Goal: Task Accomplishment & Management: Manage account settings

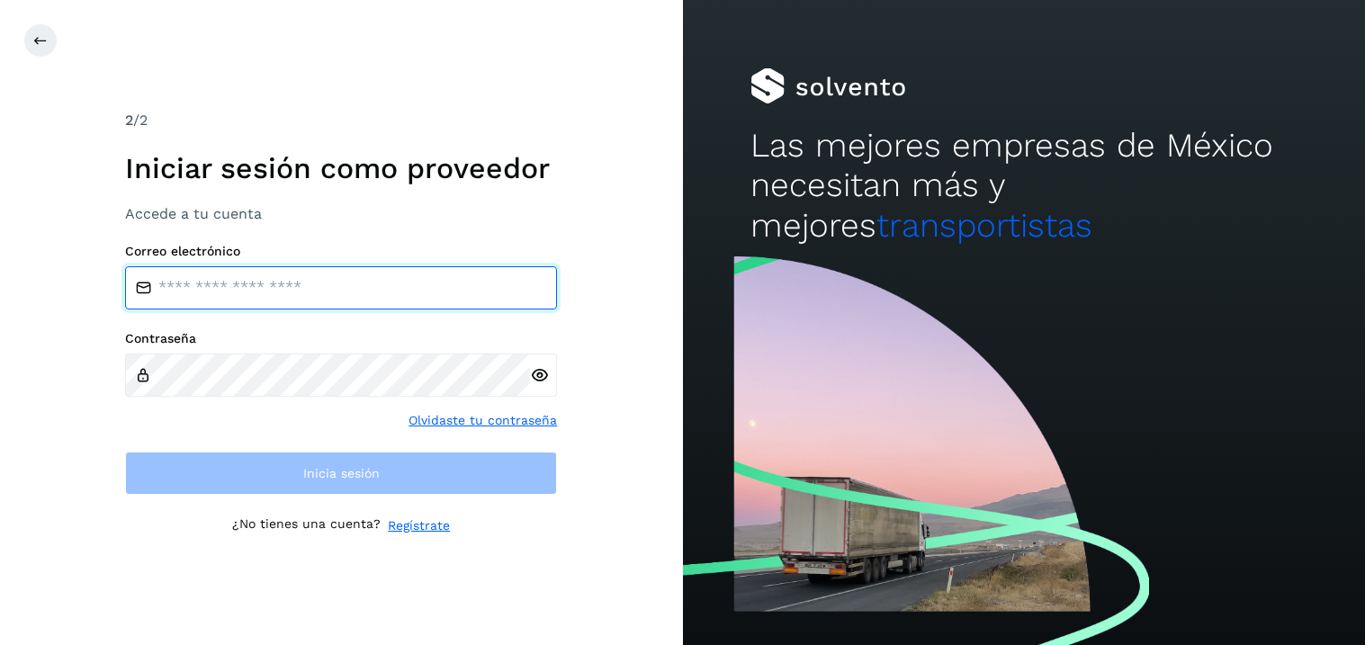
click at [176, 275] on input "email" at bounding box center [341, 287] width 432 height 43
type input "**********"
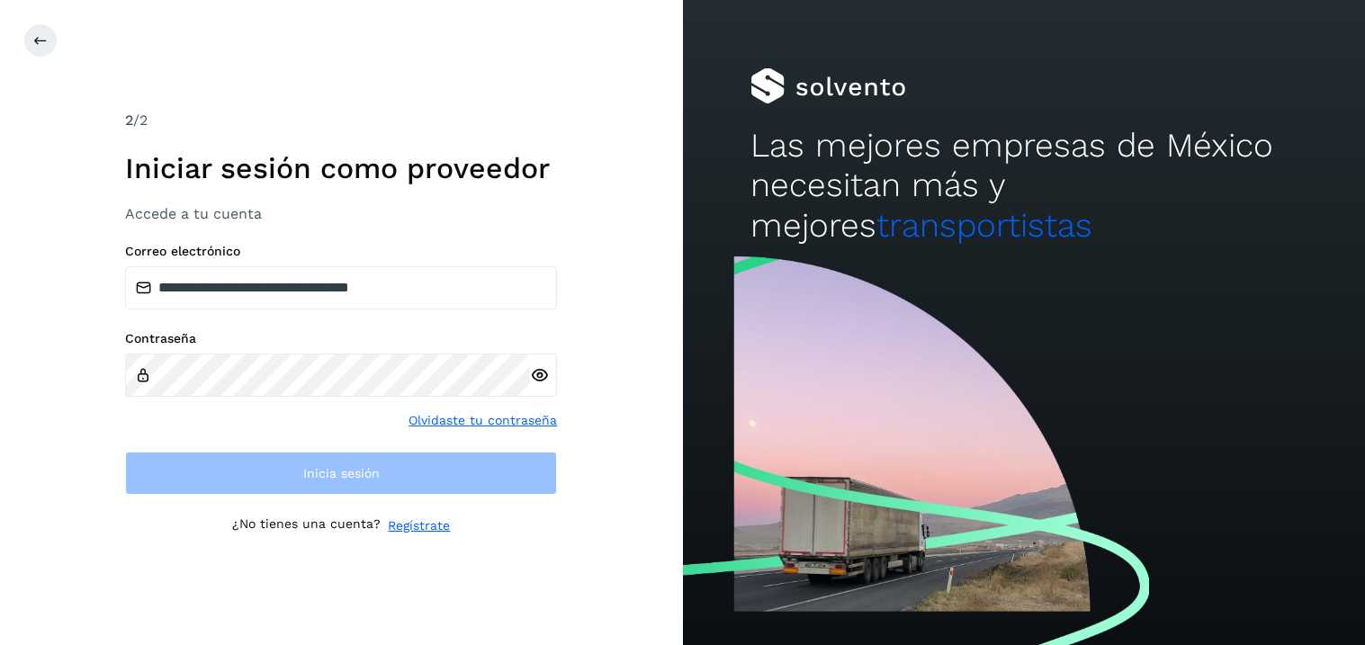
click at [541, 381] on div at bounding box center [543, 375] width 27 height 43
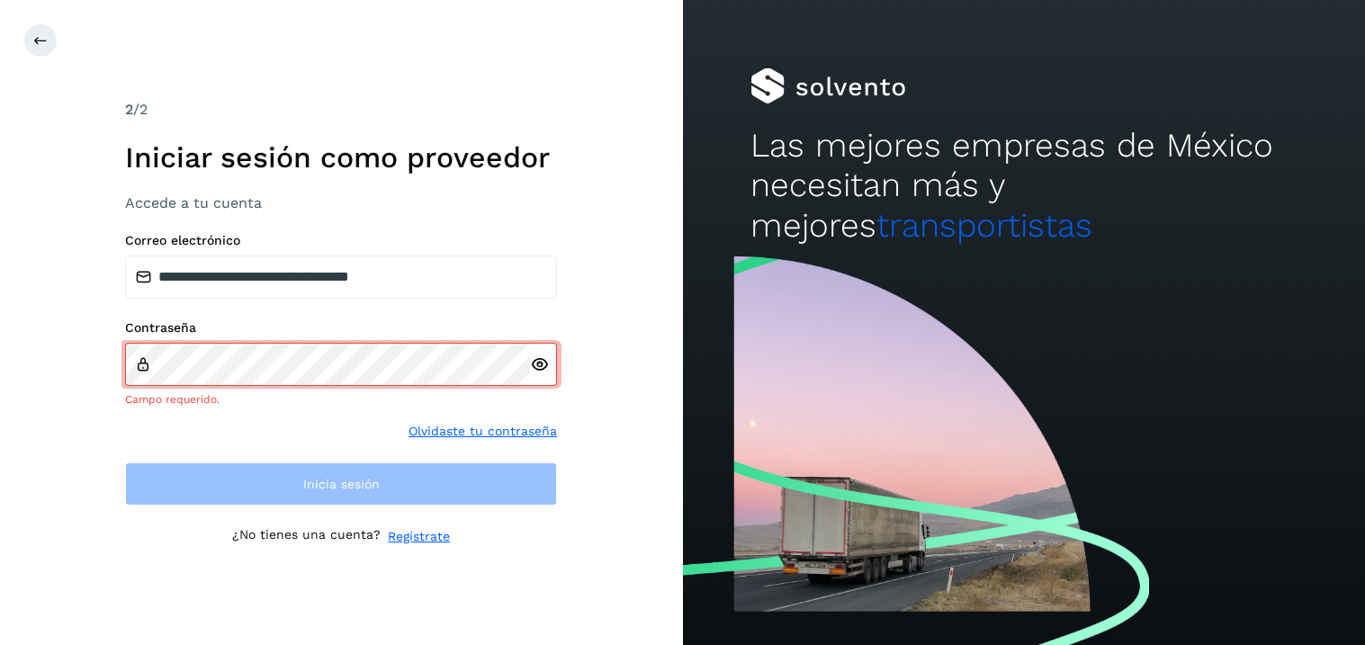
click at [537, 366] on icon at bounding box center [539, 364] width 19 height 19
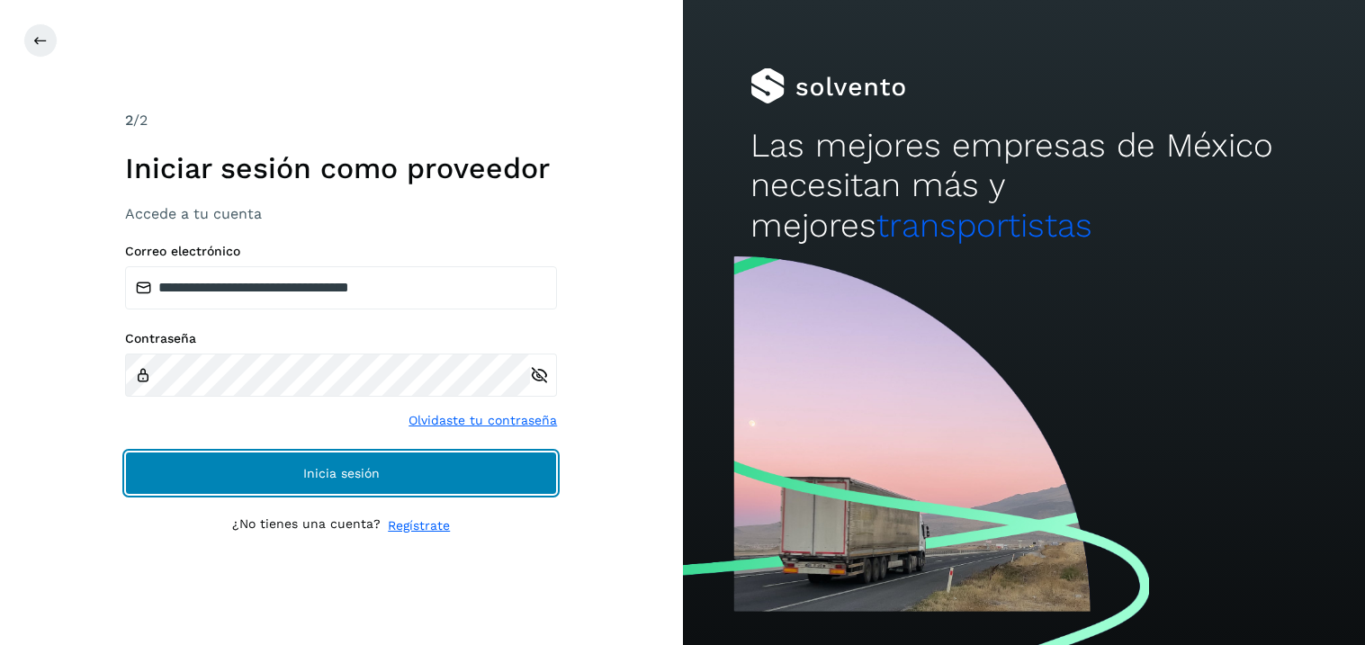
click at [402, 479] on button "Inicia sesión" at bounding box center [341, 473] width 432 height 43
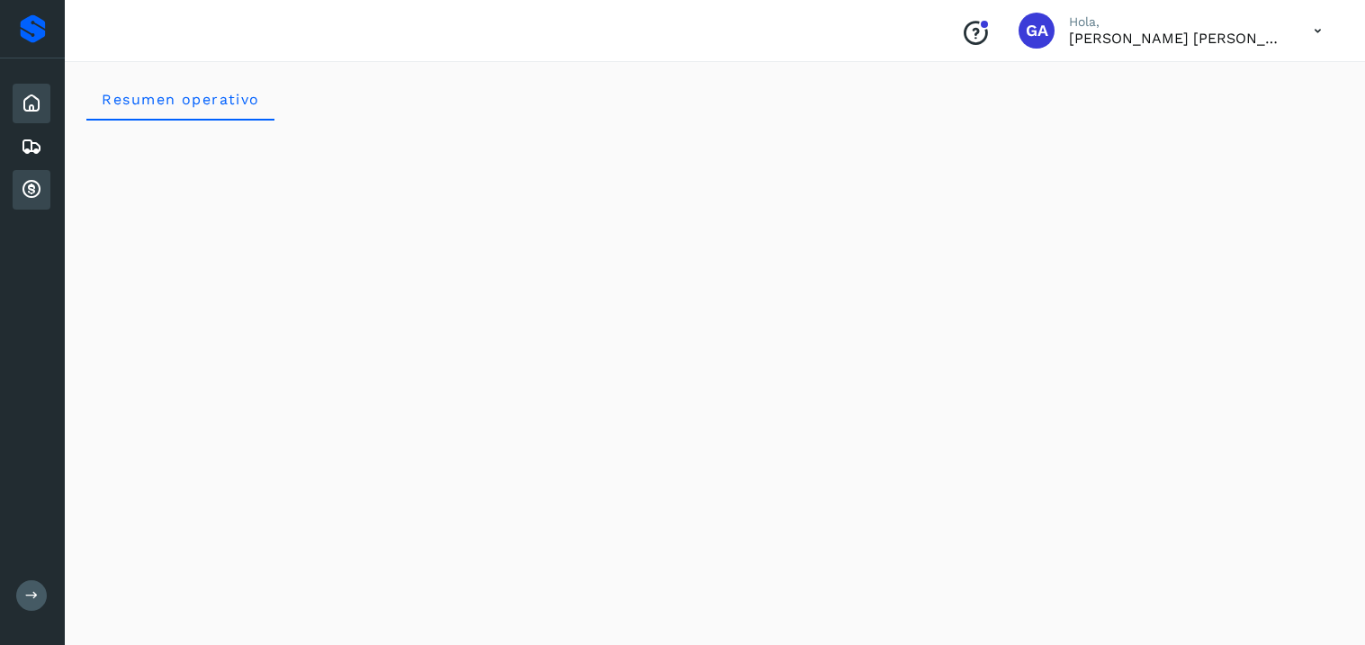
click at [21, 182] on icon at bounding box center [32, 190] width 22 height 22
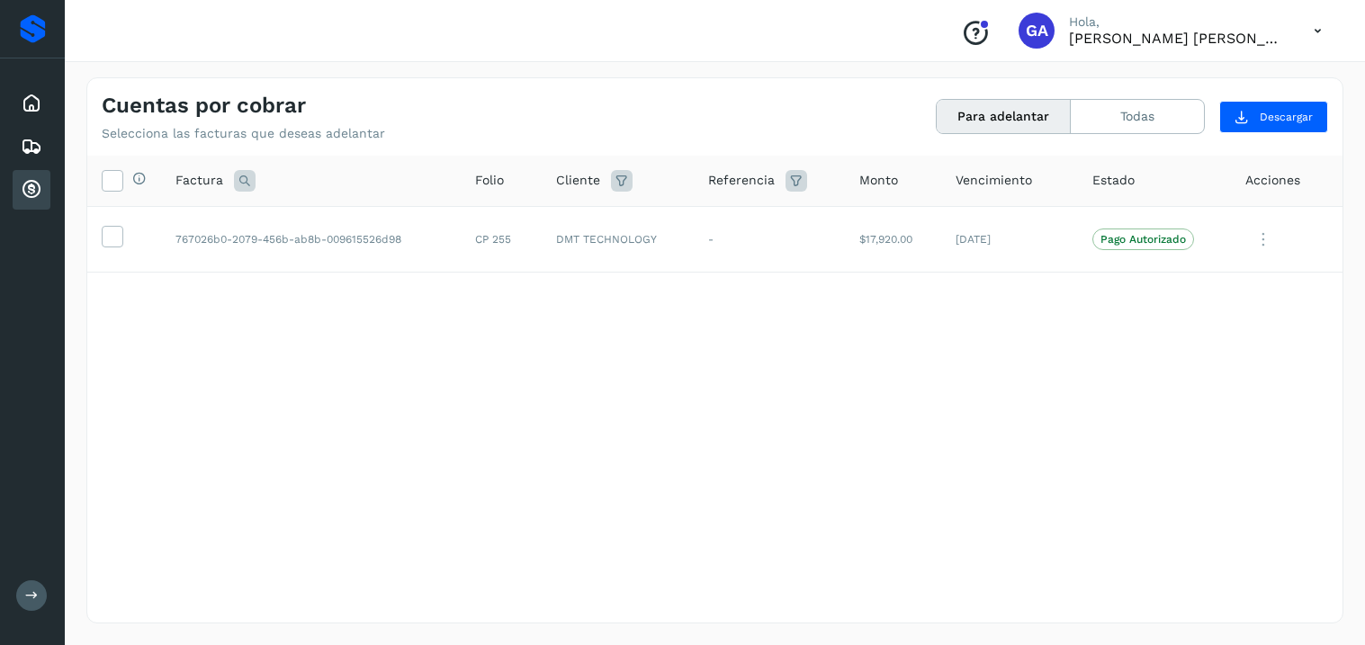
click at [1313, 24] on icon at bounding box center [1317, 31] width 37 height 37
click at [1250, 85] on div "Cerrar sesión" at bounding box center [1228, 81] width 214 height 34
